Goal: Find specific page/section: Find specific page/section

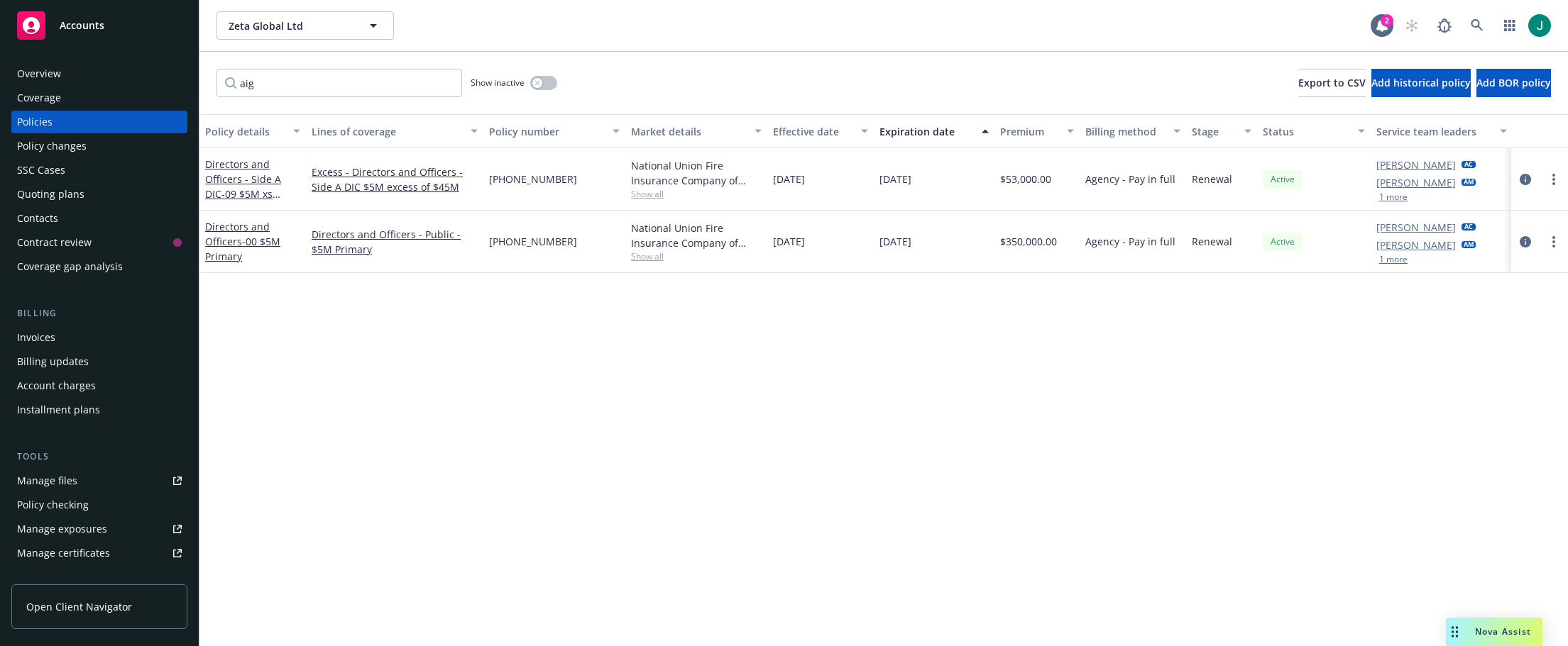
click at [638, 539] on div "Policy details Lines of coverage Policy number Market details Effective date Ex…" at bounding box center [883, 380] width 1369 height 532
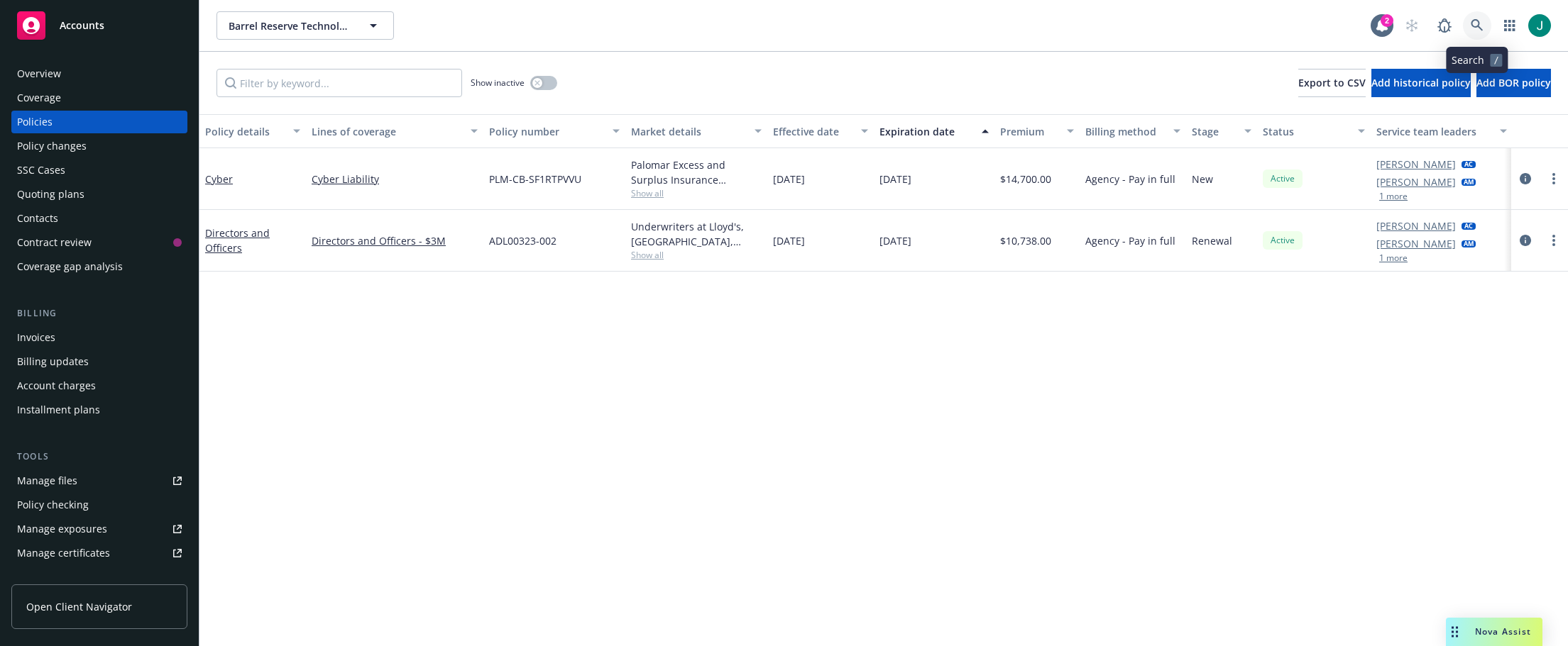
click at [1478, 25] on icon at bounding box center [1477, 25] width 12 height 12
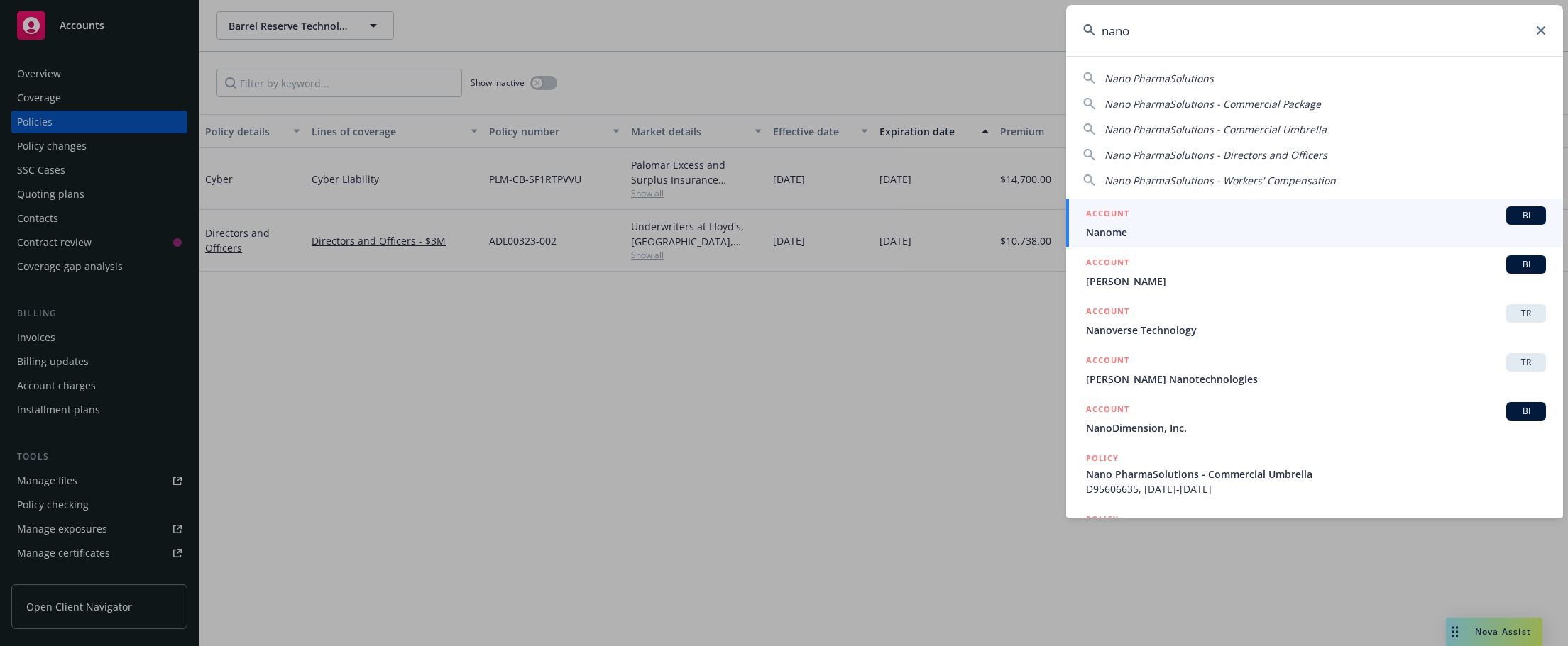
click at [1119, 81] on span "Nano PharmaSolutions" at bounding box center [1159, 78] width 109 height 14
type input "Nano PharmaSolutions"
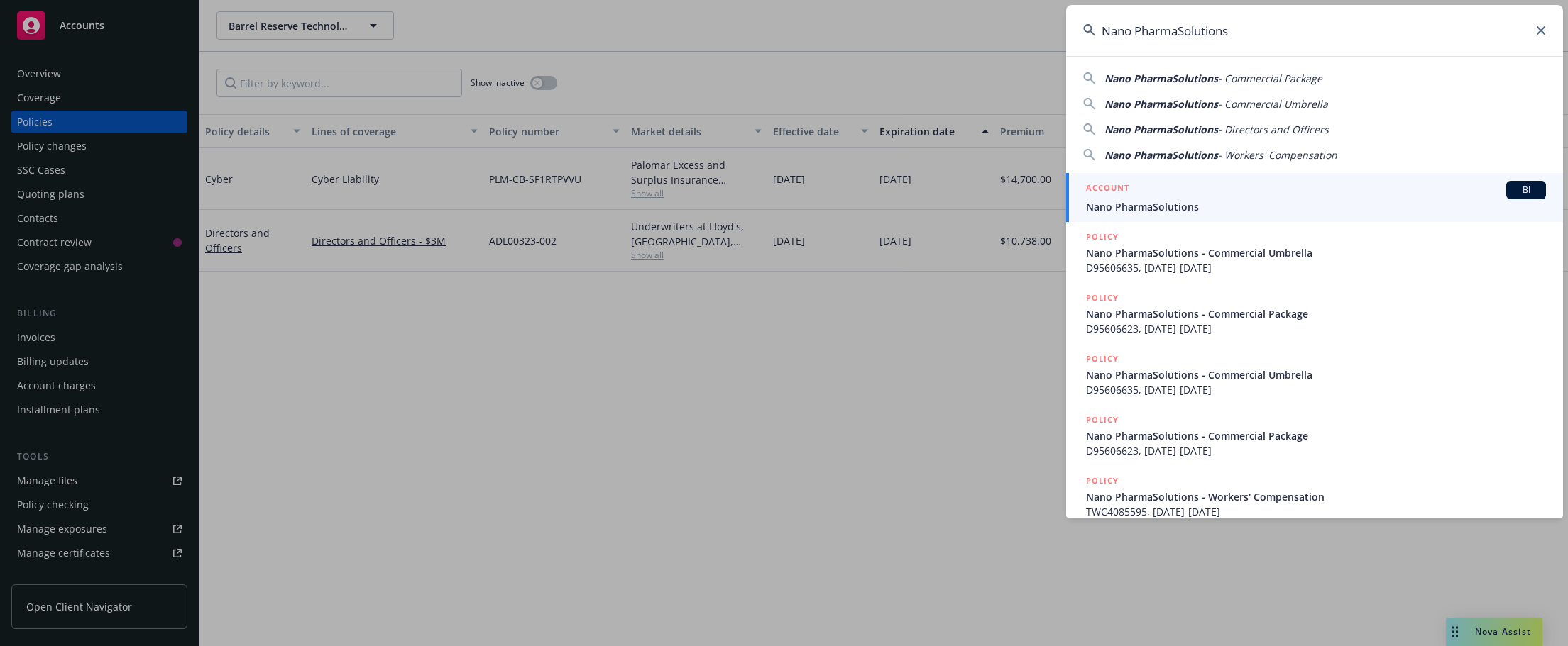
click at [1119, 208] on span "Nano PharmaSolutions" at bounding box center [1316, 207] width 460 height 15
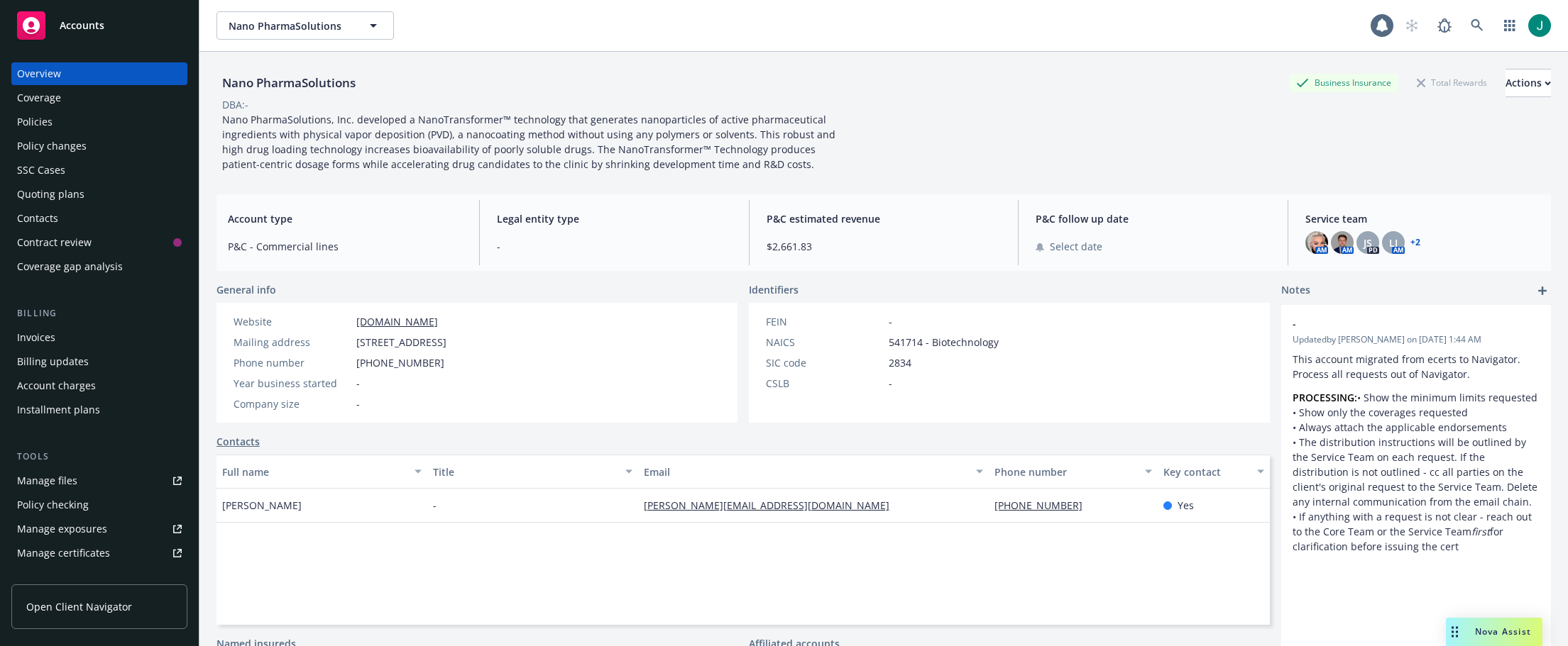
click at [34, 119] on div "Policies" at bounding box center [35, 122] width 36 height 23
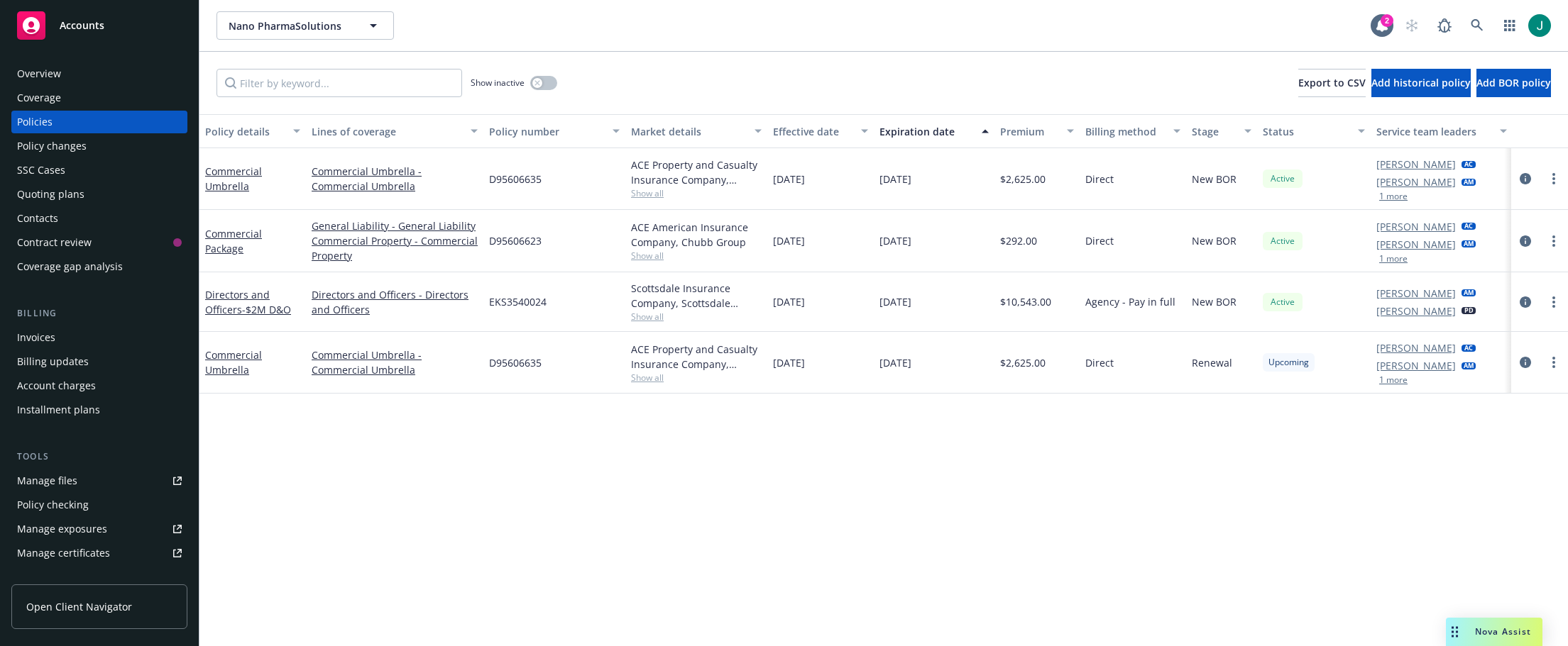
click at [66, 190] on div "Quoting plans" at bounding box center [50, 194] width 68 height 23
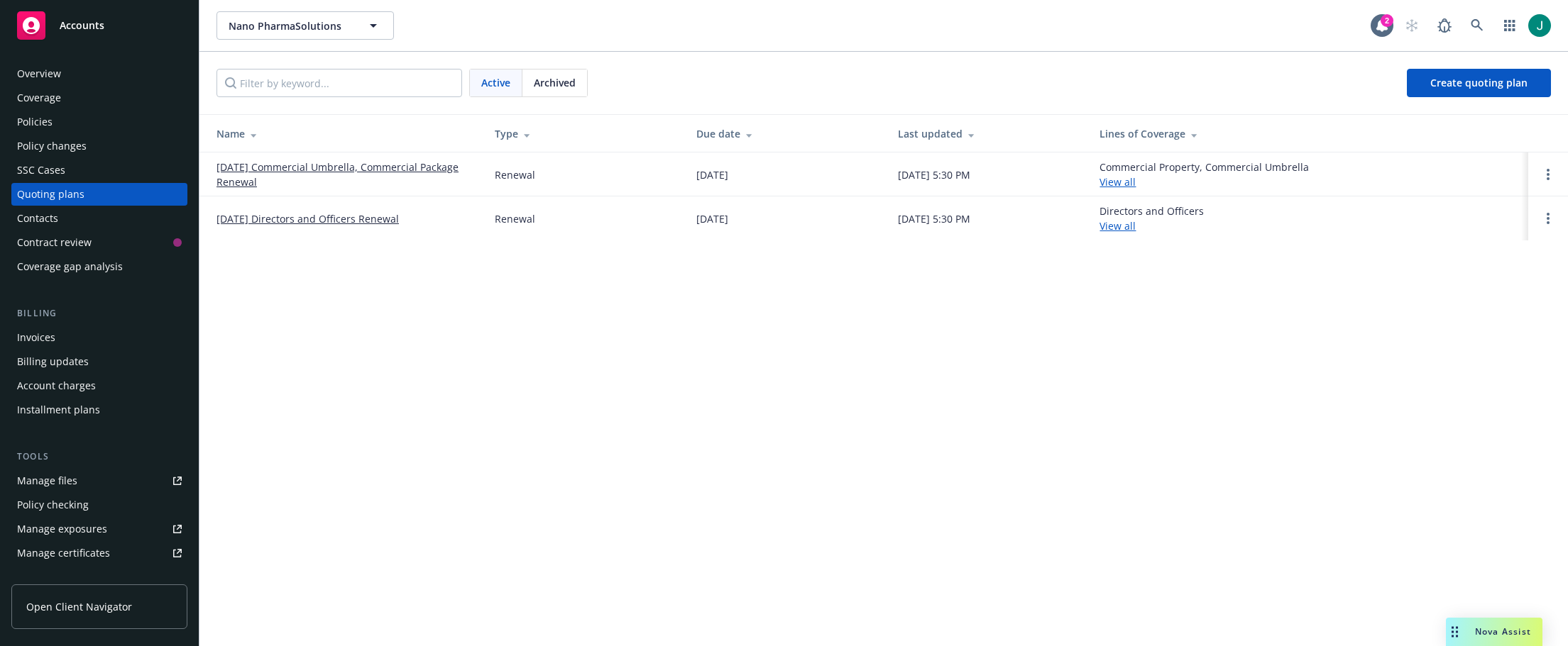
click at [435, 164] on link "09/15/25 Commercial Umbrella, Commercial Package Renewal" at bounding box center [344, 174] width 256 height 30
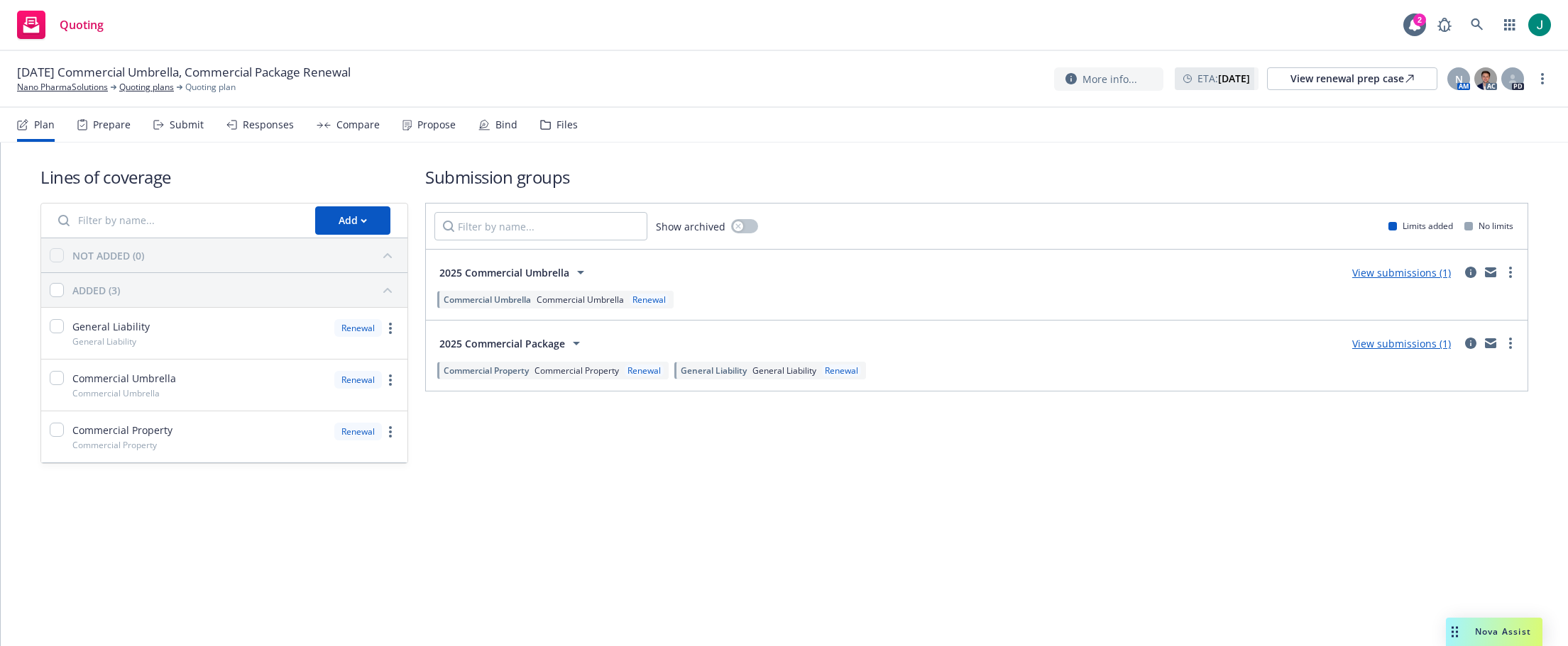
click at [547, 124] on div "Files" at bounding box center [559, 125] width 37 height 34
